Goal: Task Accomplishment & Management: Use online tool/utility

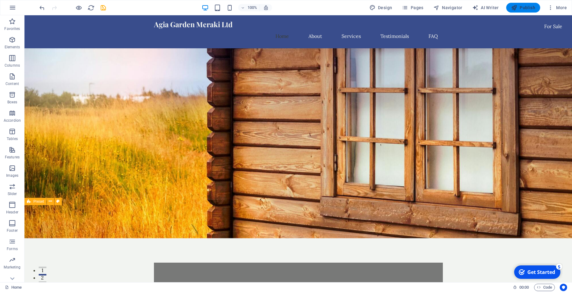
click at [527, 9] on span "Publish" at bounding box center [523, 8] width 24 height 6
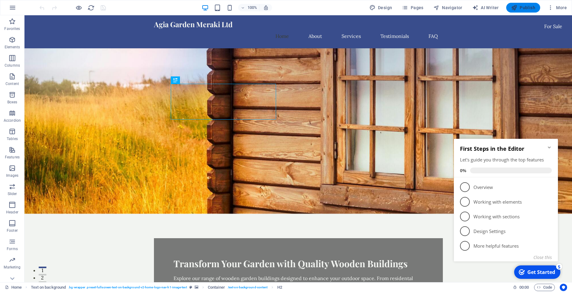
click at [526, 8] on span "Publish" at bounding box center [523, 8] width 24 height 6
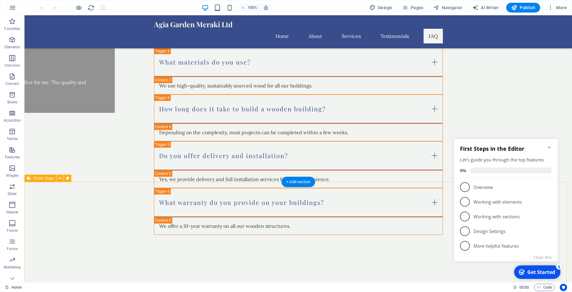
scroll to position [1687, 0]
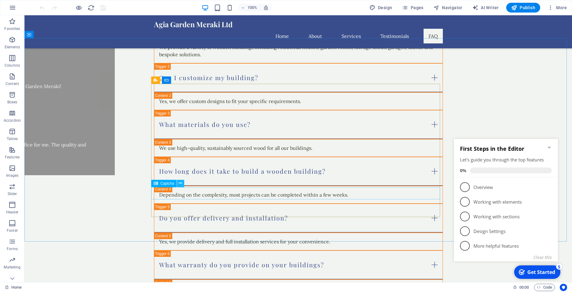
click at [179, 184] on icon at bounding box center [180, 183] width 3 height 6
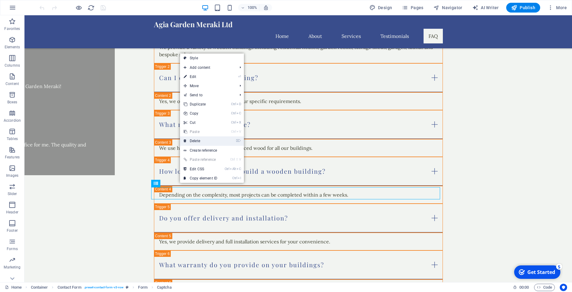
click at [200, 143] on link "⌦ Delete" at bounding box center [200, 141] width 41 height 9
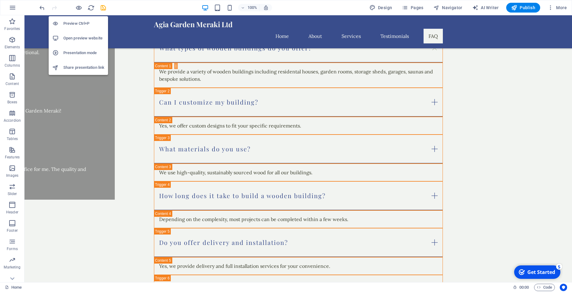
click at [80, 40] on h6 "Open preview website" at bounding box center [83, 38] width 41 height 7
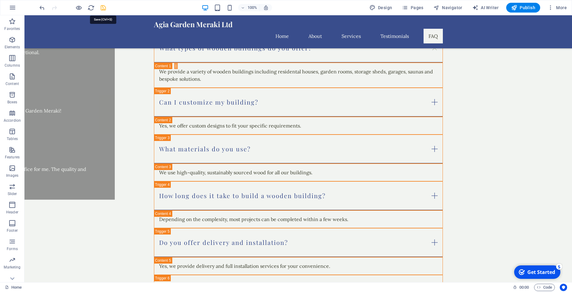
click at [103, 8] on icon "save" at bounding box center [103, 7] width 7 height 7
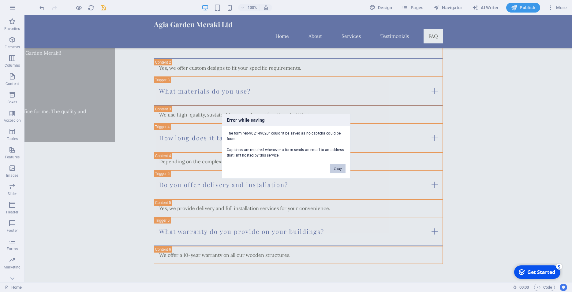
click at [337, 172] on button "Okay" at bounding box center [337, 168] width 15 height 9
select select "footer"
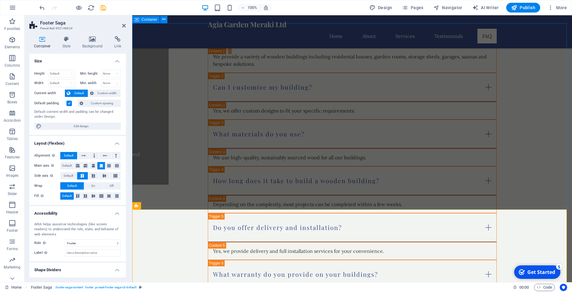
scroll to position [1714, 0]
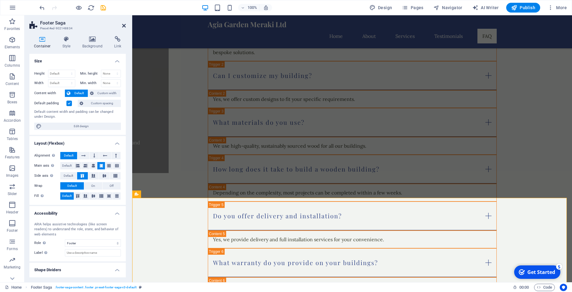
click at [125, 26] on icon at bounding box center [124, 25] width 4 height 5
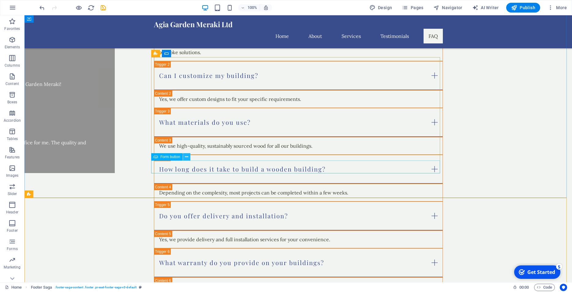
click at [187, 158] on icon at bounding box center [186, 157] width 3 height 6
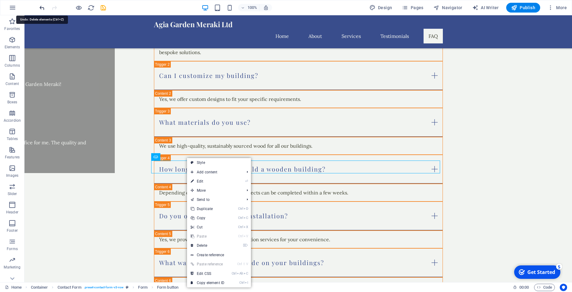
click at [41, 6] on icon "undo" at bounding box center [42, 7] width 7 height 7
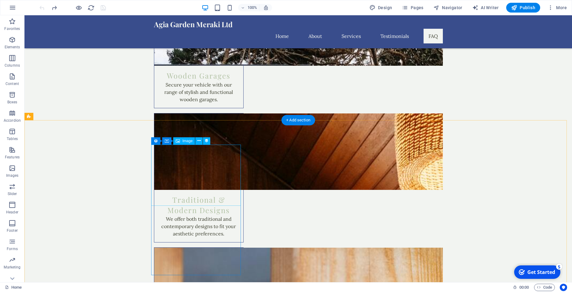
scroll to position [1089, 0]
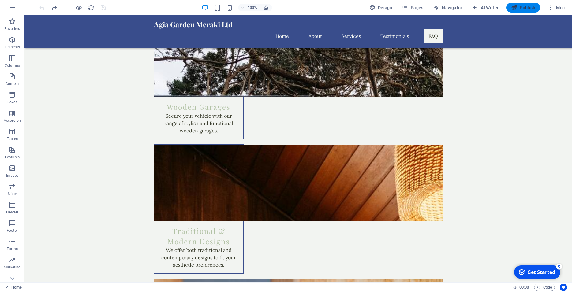
click at [523, 9] on span "Publish" at bounding box center [523, 8] width 24 height 6
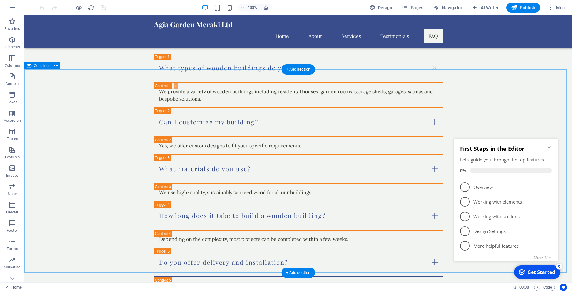
scroll to position [1656, 0]
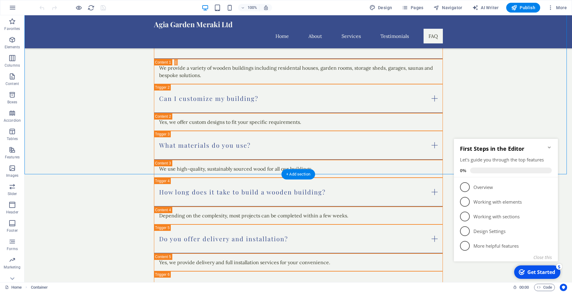
scroll to position [1762, 0]
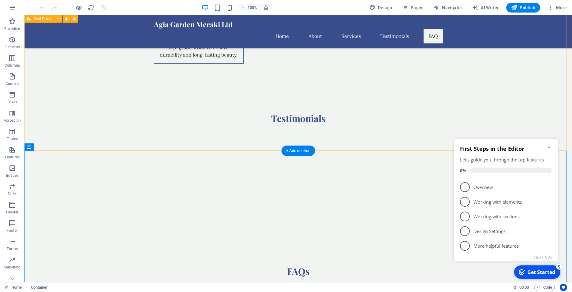
scroll to position [1418, 0]
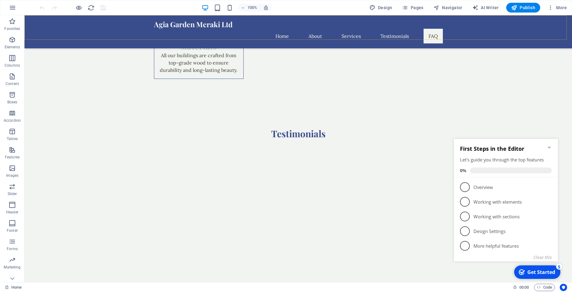
click at [74, 26] on div "Agia Garden Meraki Ltd Home About Services Testimonials FAQ" at bounding box center [299, 31] width 548 height 33
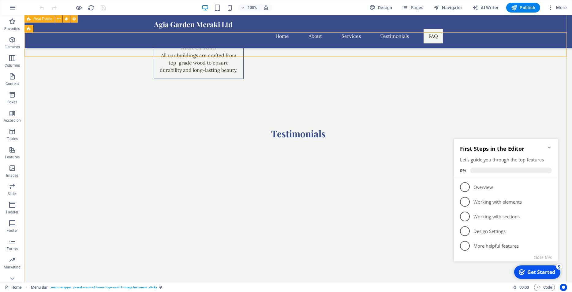
scroll to position [1387, 0]
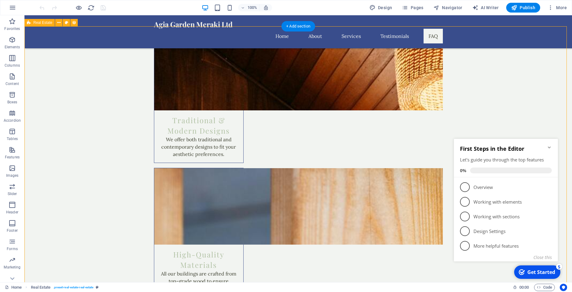
scroll to position [1043, 0]
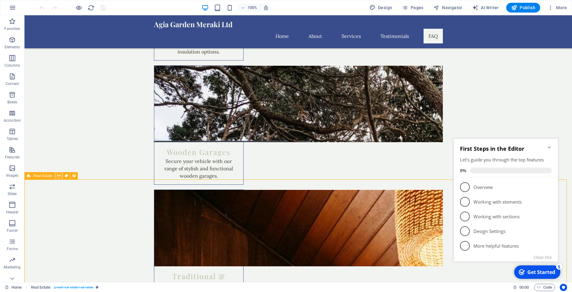
click at [61, 177] on button at bounding box center [58, 175] width 7 height 7
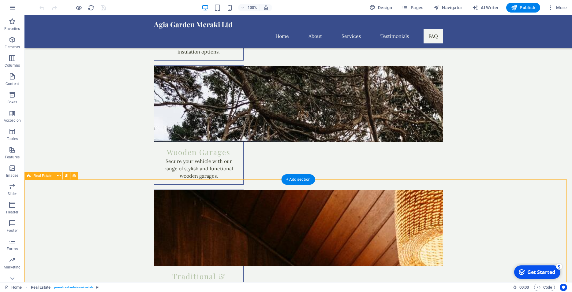
select select "68b82a6496b85d45bd06078b"
select select "createdAt_DESC"
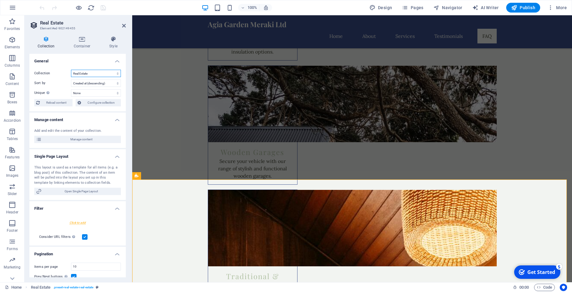
click at [71, 70] on select "Blog New Collection Real Estate" at bounding box center [96, 73] width 50 height 7
click at [114, 75] on select "Blog New Collection Real Estate" at bounding box center [96, 73] width 50 height 7
click option "Real Estate" at bounding box center [0, 0] width 0 height 0
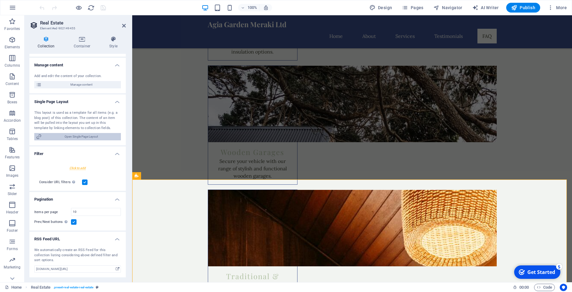
scroll to position [55, 0]
click at [111, 43] on h4 "Style" at bounding box center [113, 42] width 25 height 13
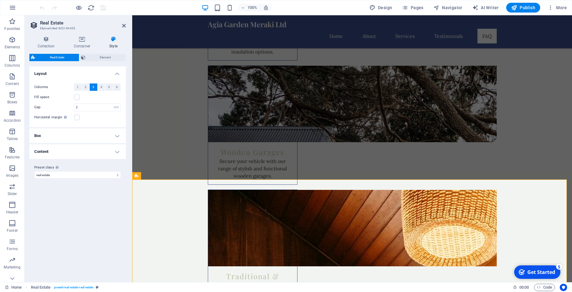
click at [37, 155] on h4 "Content" at bounding box center [77, 152] width 96 height 15
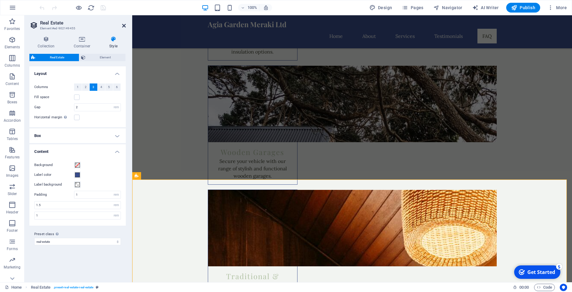
click at [123, 25] on icon at bounding box center [124, 25] width 4 height 5
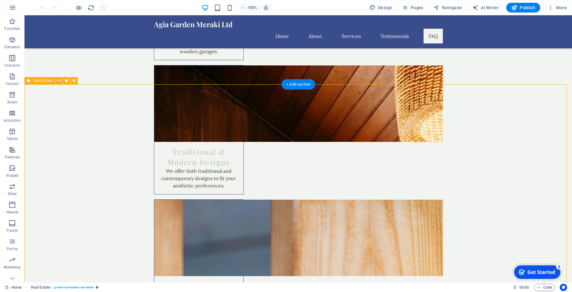
scroll to position [1168, 0]
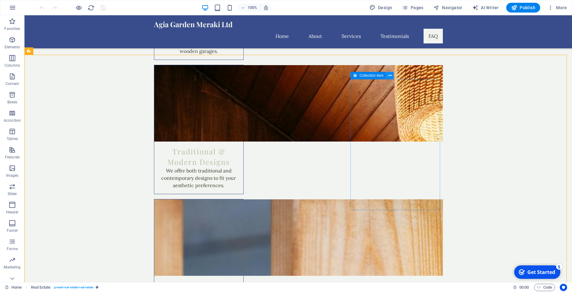
click at [389, 74] on icon at bounding box center [390, 76] width 3 height 6
click at [385, 76] on span "Image" at bounding box center [387, 76] width 10 height 4
click at [371, 74] on div "Container" at bounding box center [376, 75] width 28 height 7
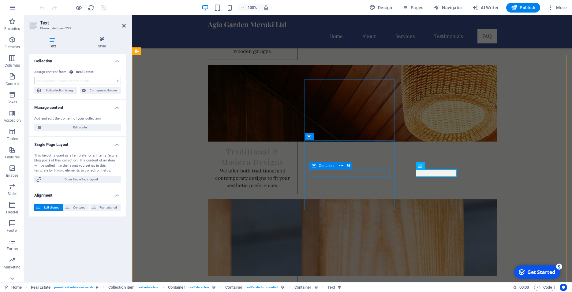
select select "address"
click at [79, 131] on span "Edit content" at bounding box center [81, 127] width 76 height 7
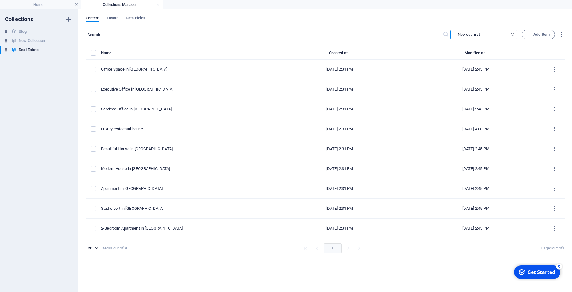
select select "Office"
select select "For Rent"
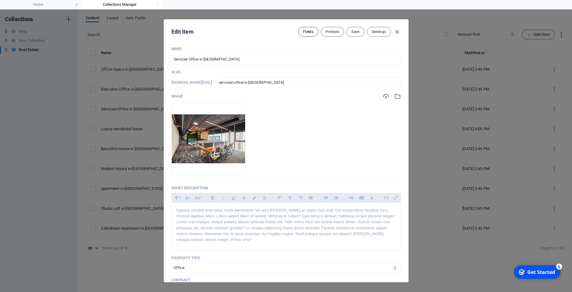
click at [312, 31] on span "Fields" at bounding box center [308, 31] width 10 height 5
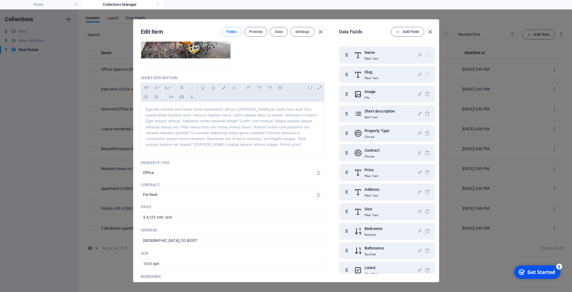
scroll to position [83, 0]
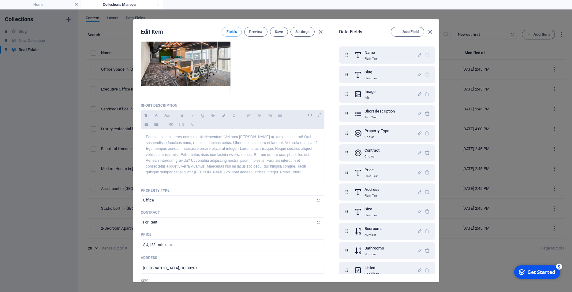
click at [141, 196] on select "House Apartment Office" at bounding box center [233, 201] width 184 height 10
click at [186, 204] on select "House Apartment Office" at bounding box center [233, 201] width 184 height 10
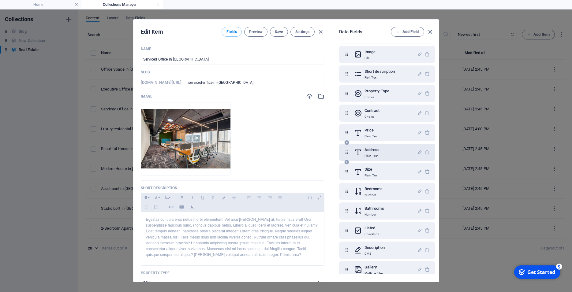
scroll to position [47, 0]
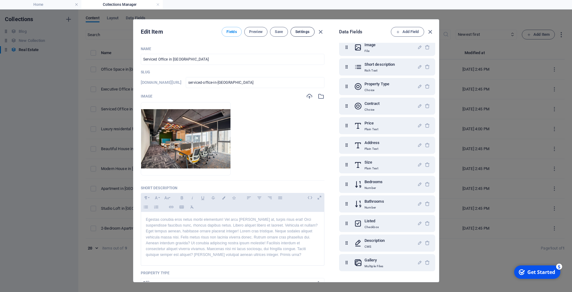
click at [297, 31] on span "Settings" at bounding box center [303, 31] width 14 height 5
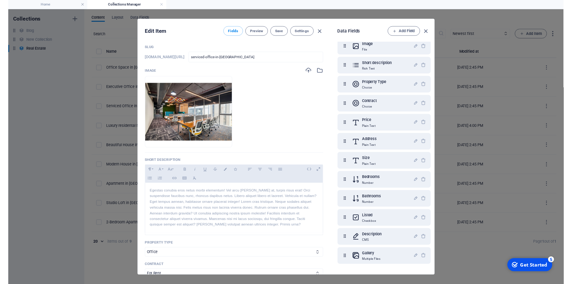
scroll to position [0, 0]
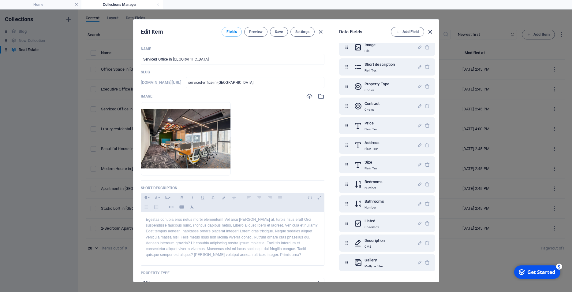
click at [434, 31] on icon "button" at bounding box center [430, 31] width 7 height 7
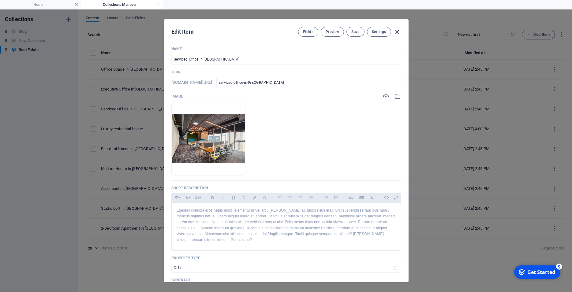
click at [395, 35] on icon "button" at bounding box center [397, 31] width 7 height 7
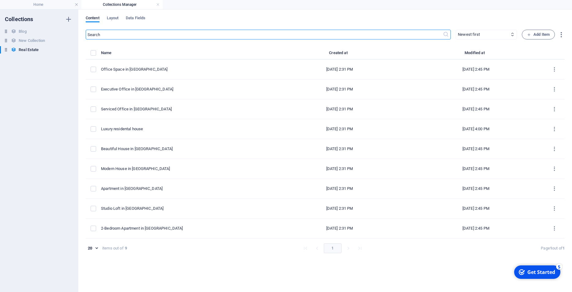
checkbox input "false"
type input "serviced-office-in-[GEOGRAPHIC_DATA]"
click at [114, 18] on span "Layout" at bounding box center [113, 18] width 12 height 9
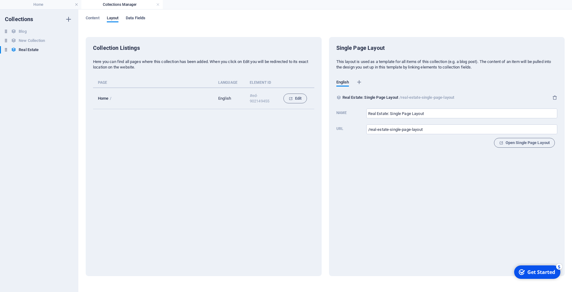
click at [140, 16] on span "Data Fields" at bounding box center [136, 18] width 20 height 9
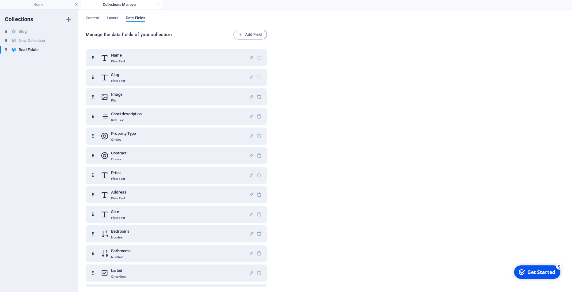
click at [160, 5] on h4 "Collections Manager" at bounding box center [121, 4] width 81 height 7
click at [159, 5] on link at bounding box center [158, 5] width 4 height 6
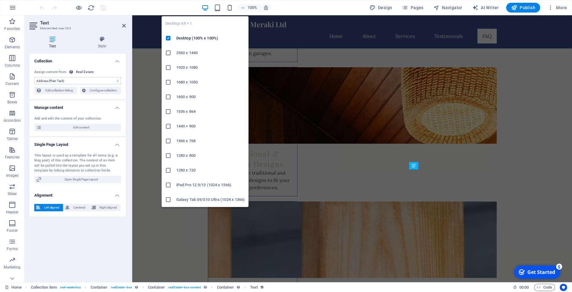
click at [208, 7] on icon "button" at bounding box center [205, 7] width 7 height 7
